Goal: Information Seeking & Learning: Understand process/instructions

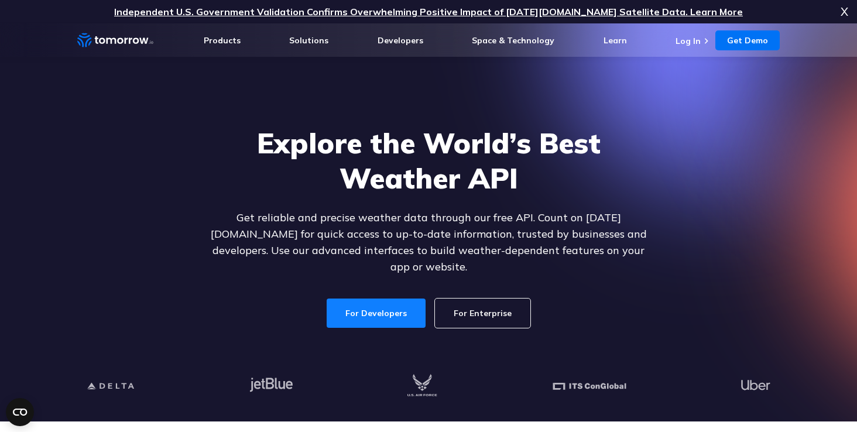
click at [364, 301] on link "For Developers" at bounding box center [375, 312] width 99 height 29
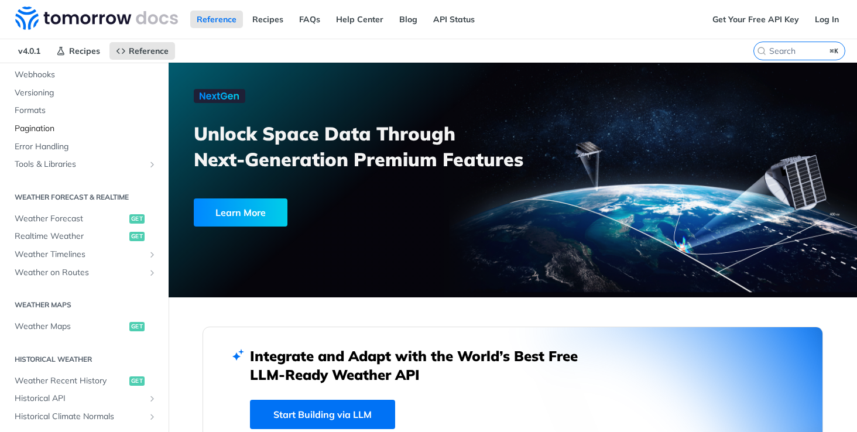
scroll to position [134, 0]
click at [47, 225] on link "Weather Forecast get" at bounding box center [84, 218] width 151 height 18
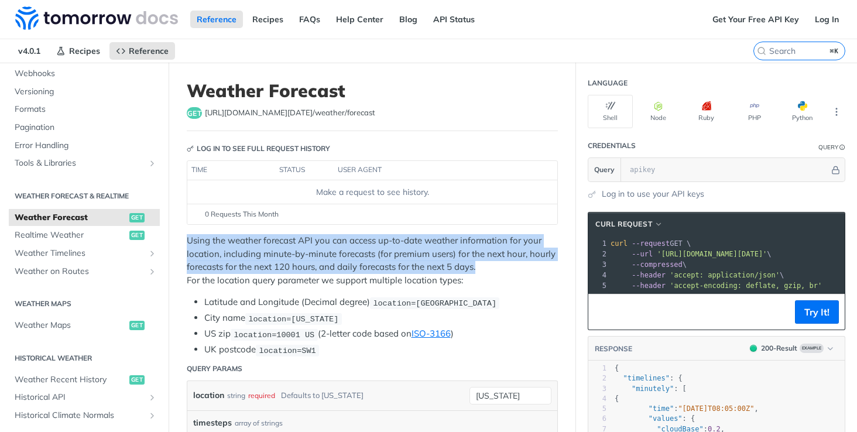
drag, startPoint x: 188, startPoint y: 240, endPoint x: 491, endPoint y: 266, distance: 304.2
click at [491, 266] on p "Using the weather forecast API you can access up-to-date weather information fo…" at bounding box center [372, 260] width 371 height 53
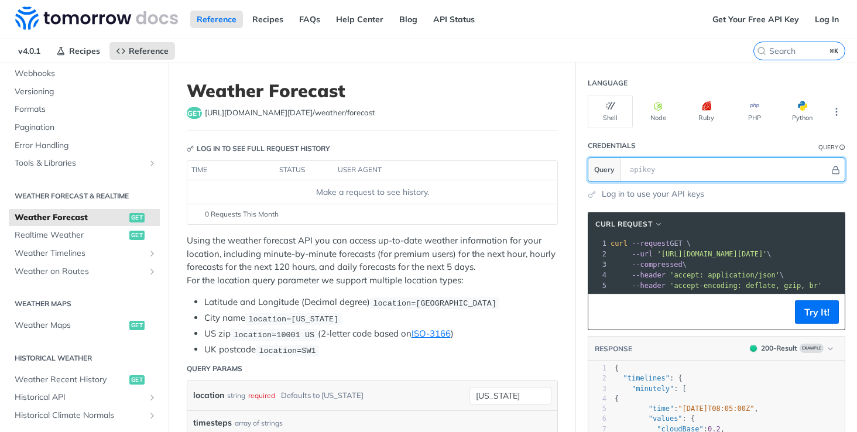
click at [652, 174] on input "text" at bounding box center [726, 169] width 205 height 23
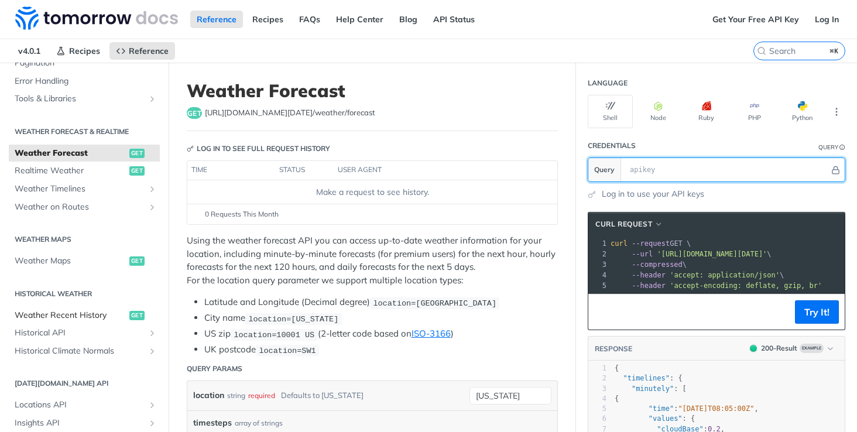
scroll to position [215, 0]
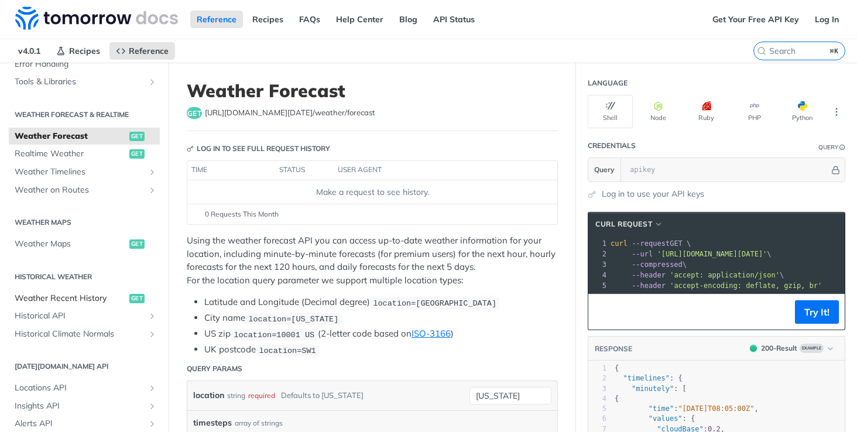
click at [78, 302] on span "Weather Recent History" at bounding box center [71, 299] width 112 height 12
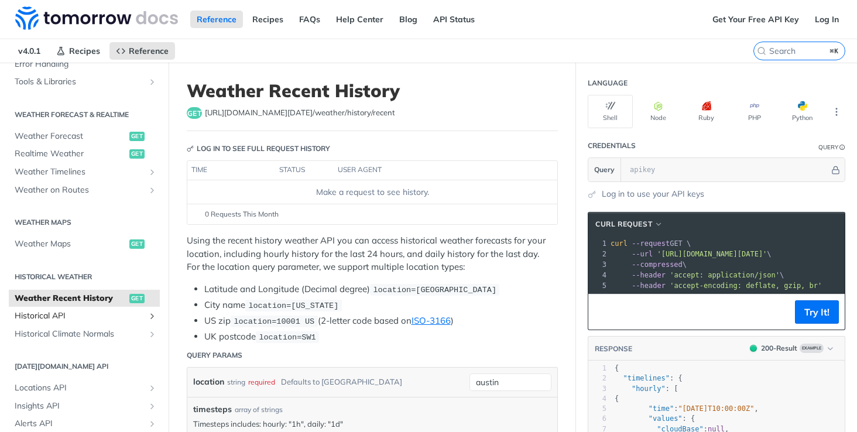
click at [66, 318] on span "Historical API" at bounding box center [80, 316] width 130 height 12
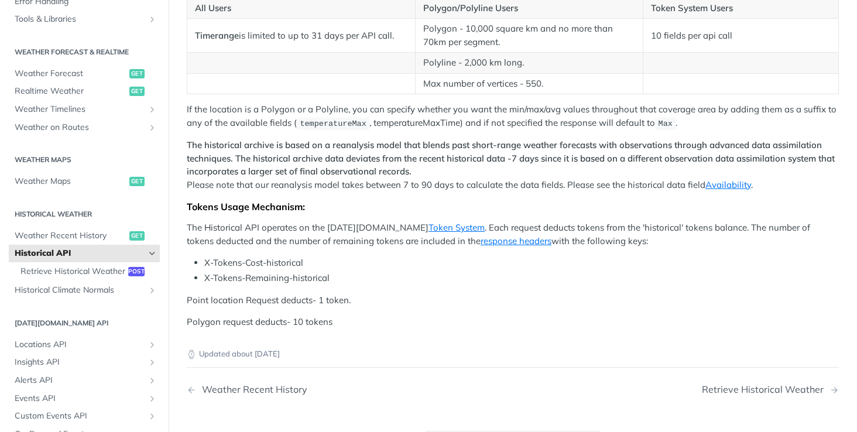
scroll to position [99, 0]
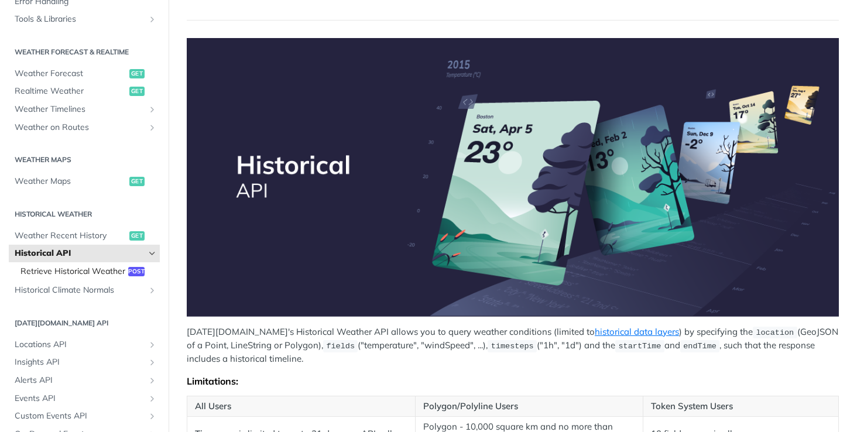
click at [92, 270] on span "Retrieve Historical Weather" at bounding box center [72, 272] width 105 height 12
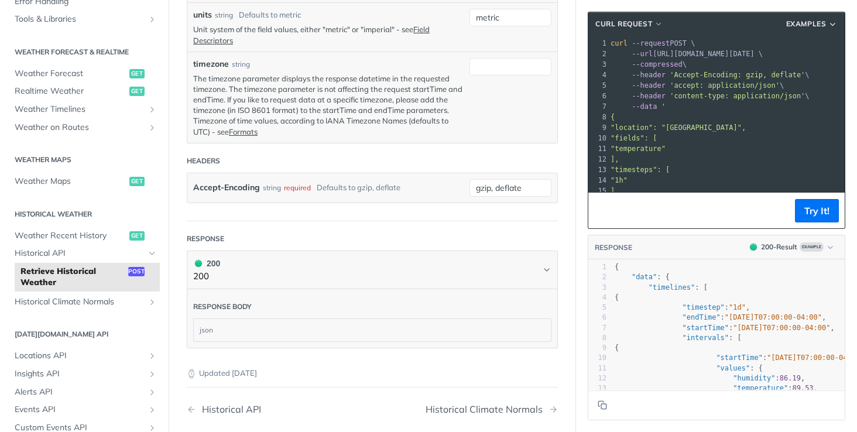
scroll to position [625, 0]
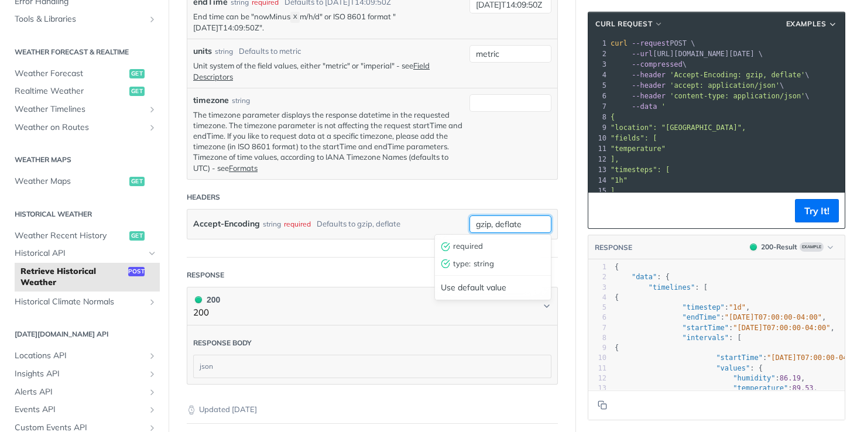
click at [487, 224] on input "gzip, deflate" at bounding box center [510, 224] width 82 height 18
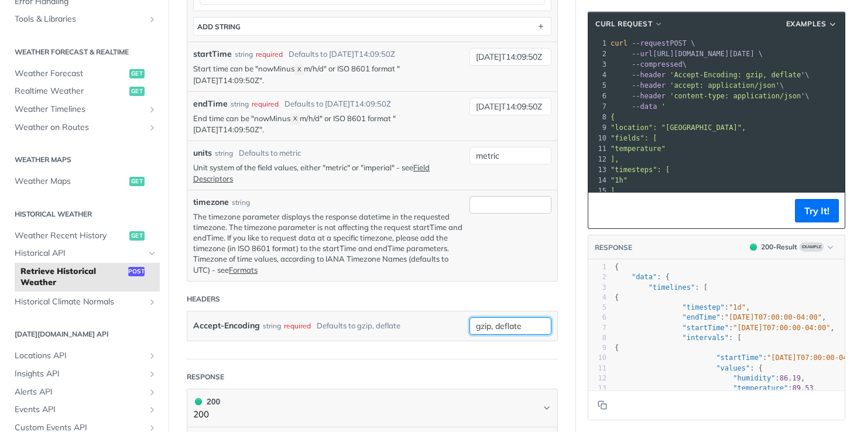
scroll to position [496, 0]
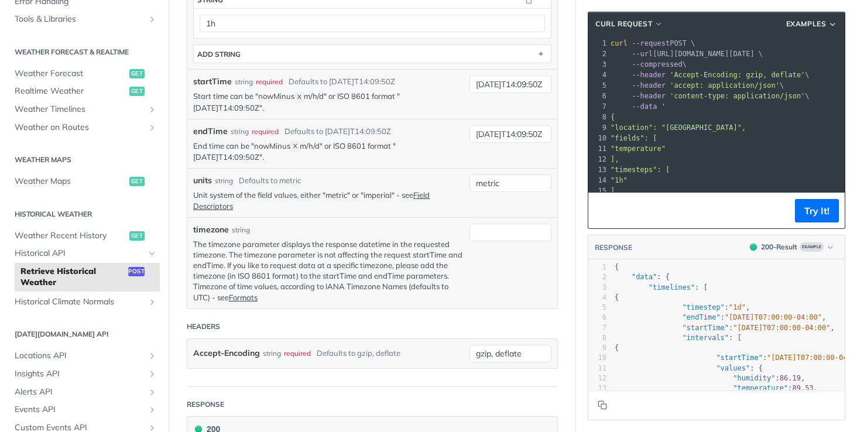
click at [489, 171] on div "units string Defaults to metric Unit system of the field values, either "metric…" at bounding box center [372, 192] width 370 height 49
click at [489, 180] on input "metric" at bounding box center [510, 183] width 82 height 18
click at [402, 171] on div "units string Defaults to metric Unit system of the field values, either "metric…" at bounding box center [372, 192] width 370 height 49
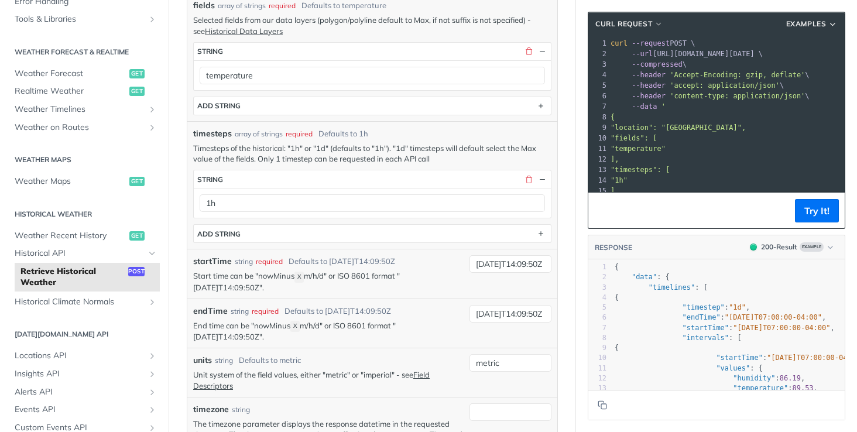
scroll to position [310, 0]
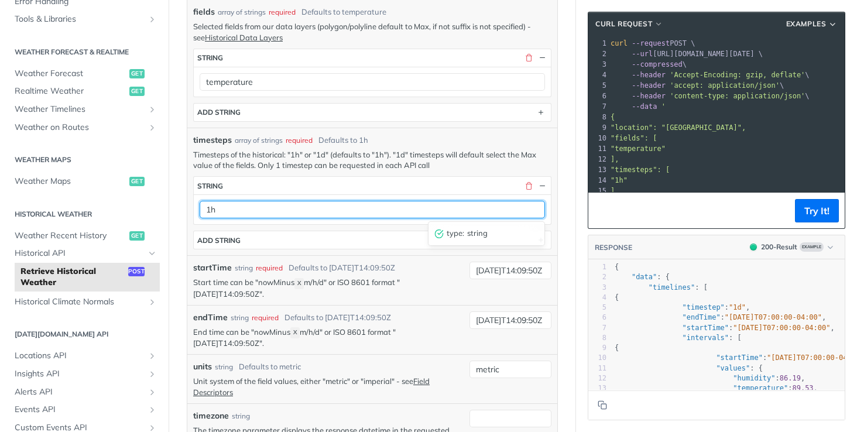
click at [368, 203] on input "1h" at bounding box center [372, 210] width 345 height 18
click at [517, 214] on input "1h" at bounding box center [372, 210] width 345 height 18
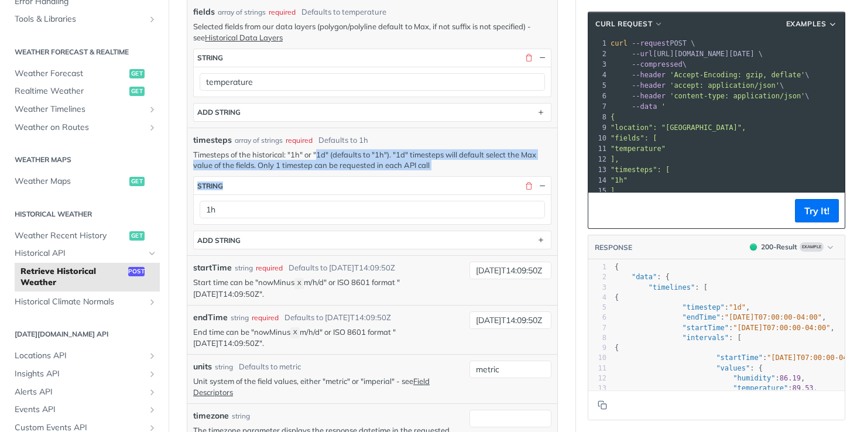
drag, startPoint x: 316, startPoint y: 153, endPoint x: 465, endPoint y: 170, distance: 149.6
click at [465, 170] on div "timesteps array of strings required Defaults to 1h Timesteps of the historical:…" at bounding box center [372, 191] width 358 height 115
click at [453, 163] on p "Timesteps of the historical: "1h" or "1d" (defaults to "1h"). "1d" timesteps wi…" at bounding box center [372, 159] width 358 height 21
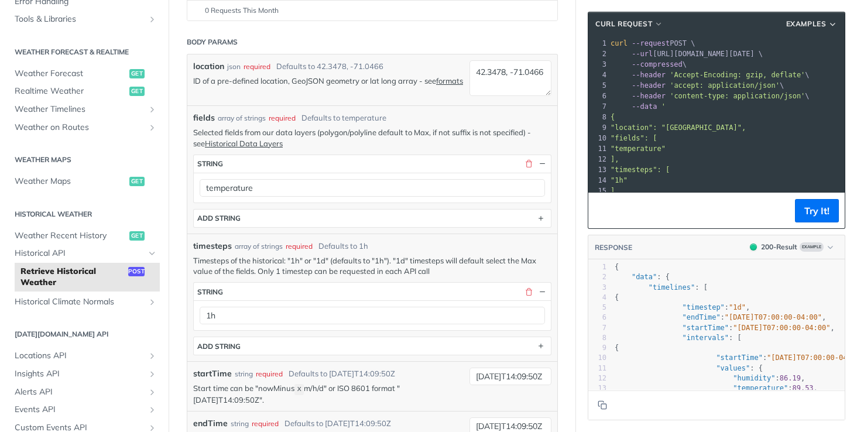
scroll to position [202, 0]
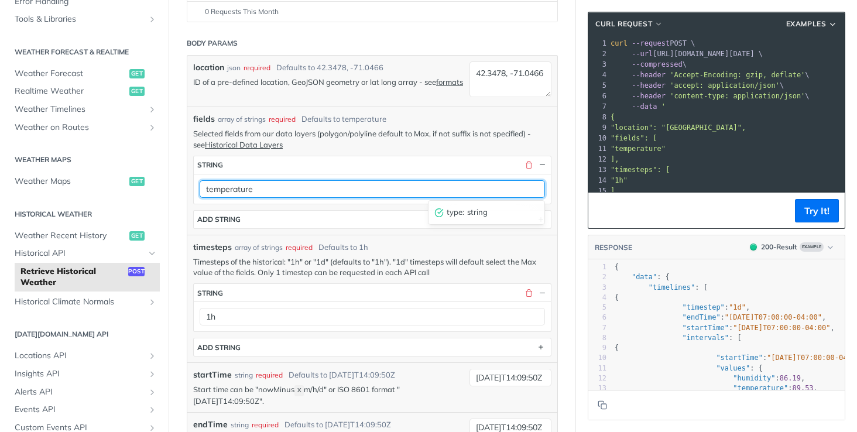
click at [427, 190] on input "temperature" at bounding box center [372, 189] width 345 height 18
click at [382, 185] on input "temperature" at bounding box center [372, 189] width 345 height 18
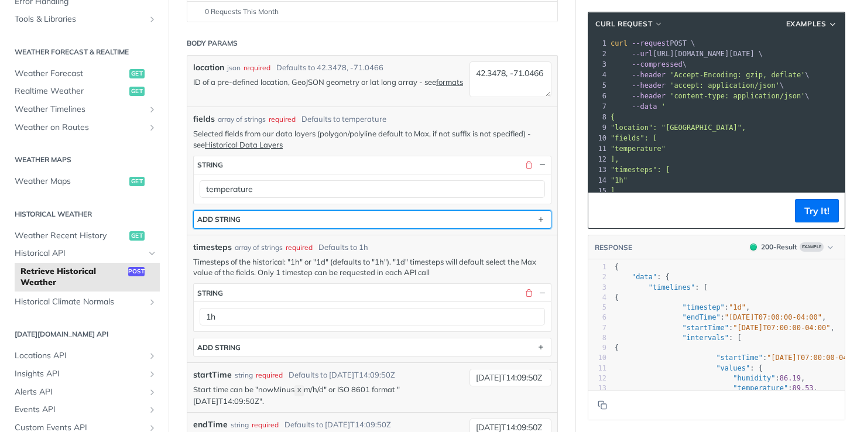
click at [327, 218] on button "ADD string" at bounding box center [372, 220] width 357 height 18
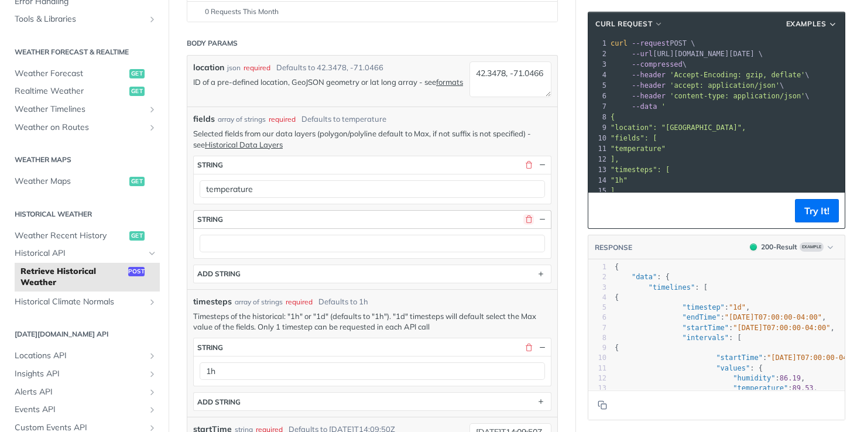
click at [525, 219] on button "button" at bounding box center [528, 219] width 11 height 11
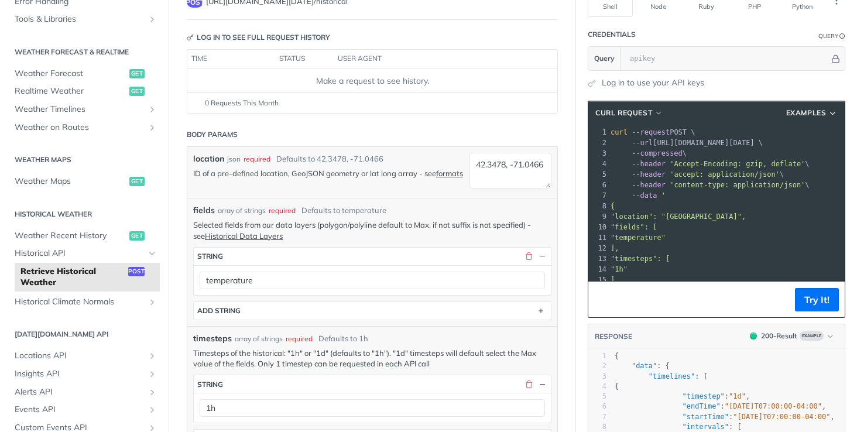
scroll to position [0, 0]
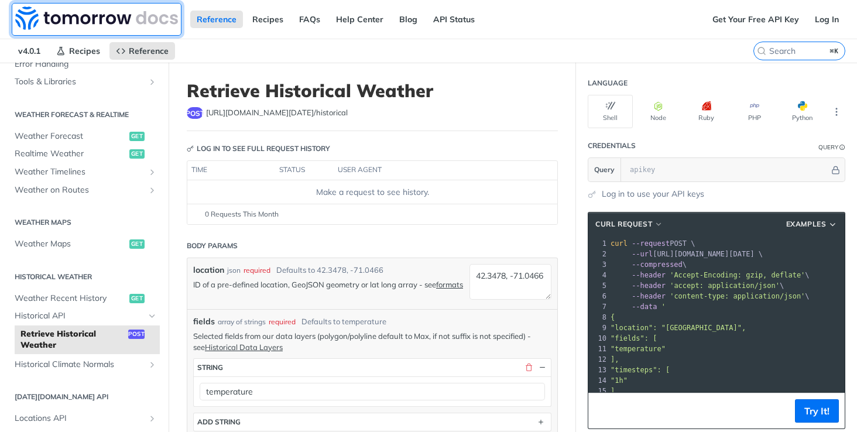
click at [87, 17] on img at bounding box center [96, 17] width 163 height 23
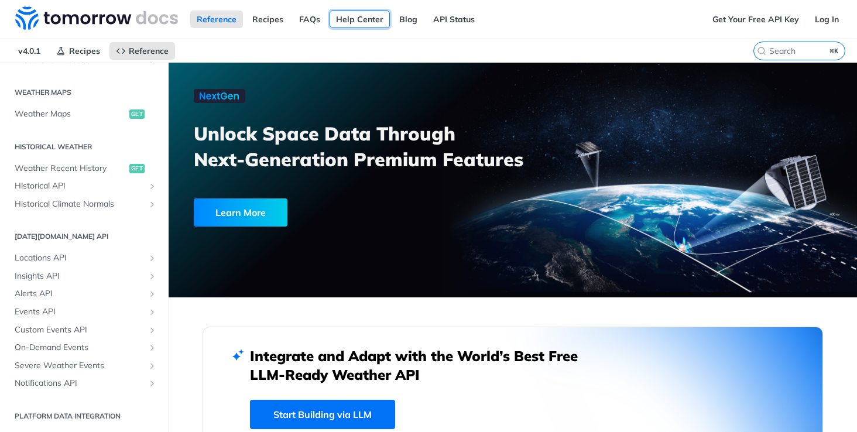
click at [362, 23] on link "Help Center" at bounding box center [359, 20] width 60 height 18
